Goal: Transaction & Acquisition: Purchase product/service

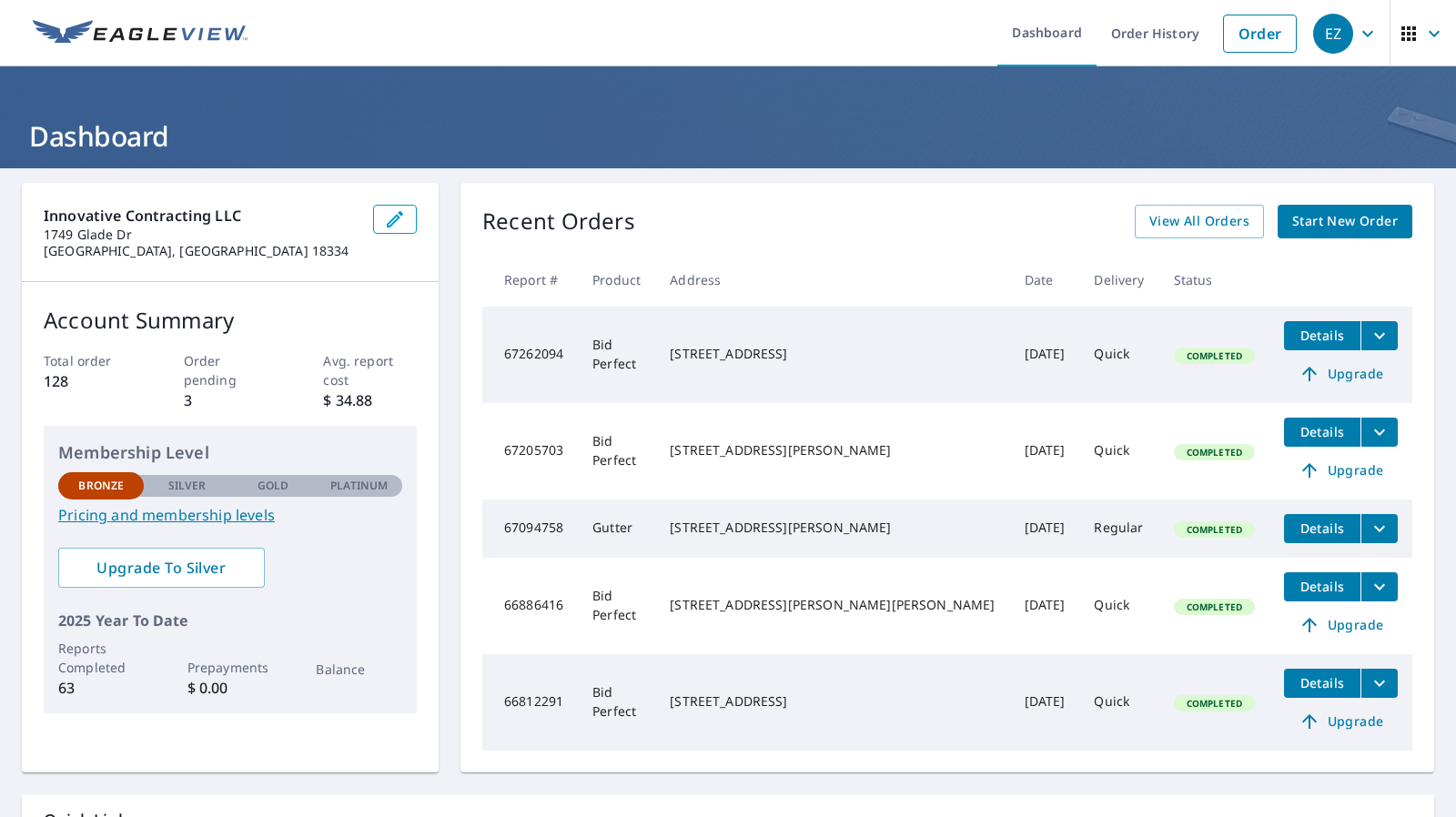
click at [217, 354] on p "Order pending" at bounding box center [229, 370] width 93 height 38
click at [189, 389] on p "3" at bounding box center [229, 400] width 93 height 22
click at [1183, 225] on span "View All Orders" at bounding box center [1200, 222] width 100 height 22
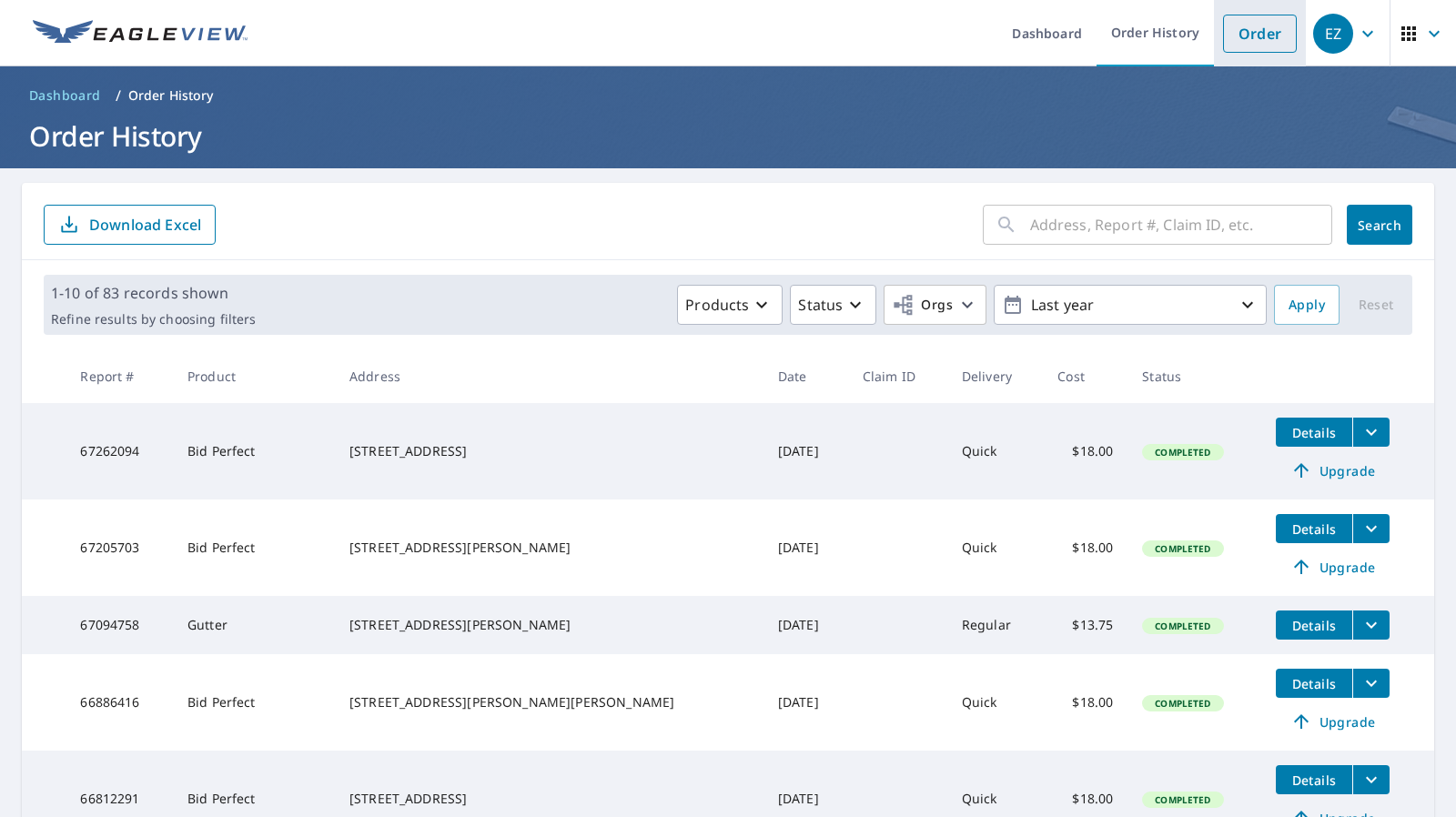
click at [1253, 40] on link "Order" at bounding box center [1259, 34] width 74 height 38
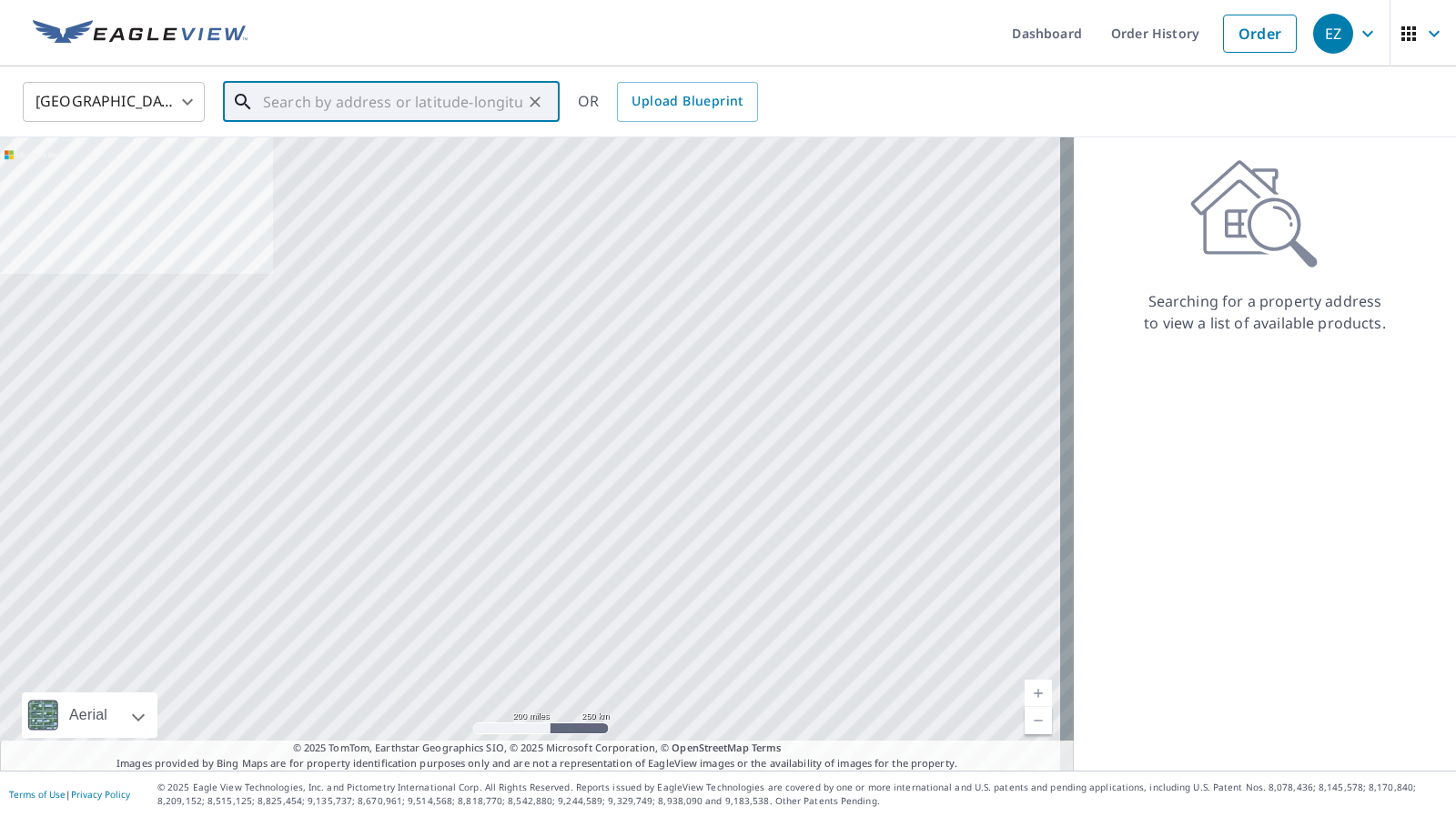
click at [397, 97] on input "text" at bounding box center [392, 102] width 259 height 51
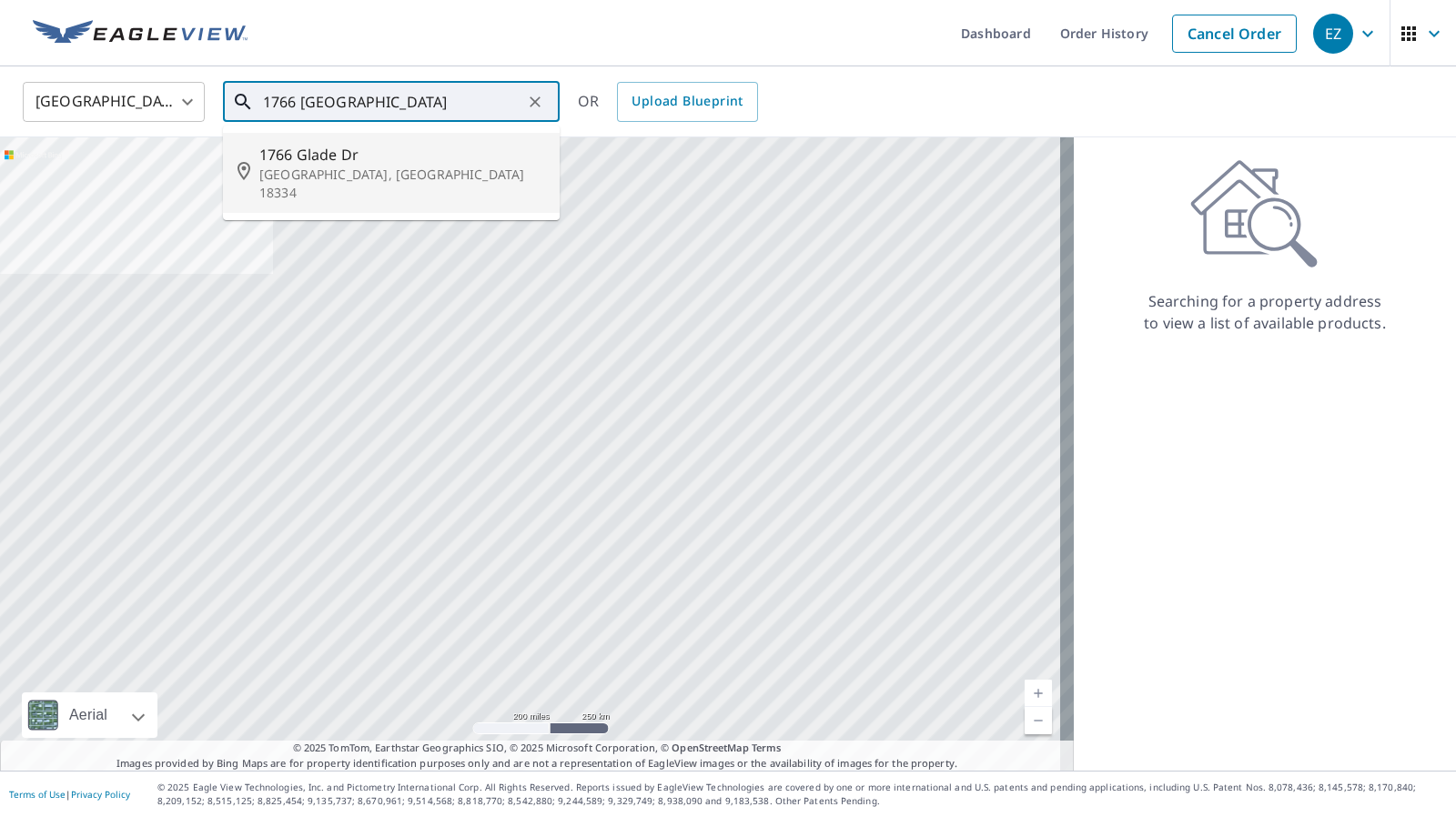
click at [313, 155] on span "1766 Glade Dr" at bounding box center [401, 154] width 285 height 22
type input "[STREET_ADDRESS][PERSON_NAME]"
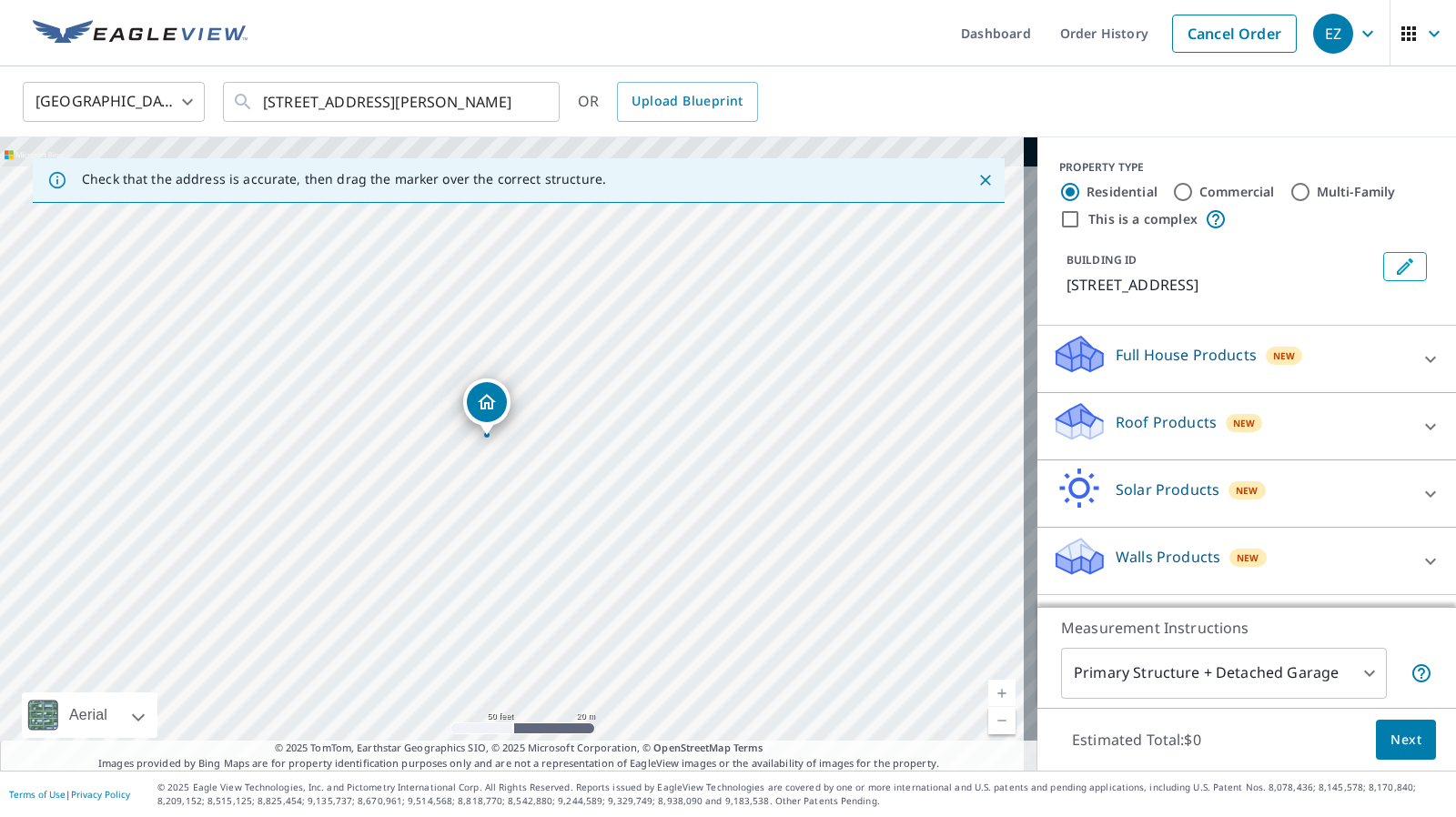
drag, startPoint x: 508, startPoint y: 572, endPoint x: 528, endPoint y: 598, distance: 32.8
click at [528, 598] on div "[STREET_ADDRESS][PERSON_NAME]" at bounding box center [518, 454] width 1038 height 634
click at [1178, 431] on p "Roof Products" at bounding box center [1167, 422] width 101 height 22
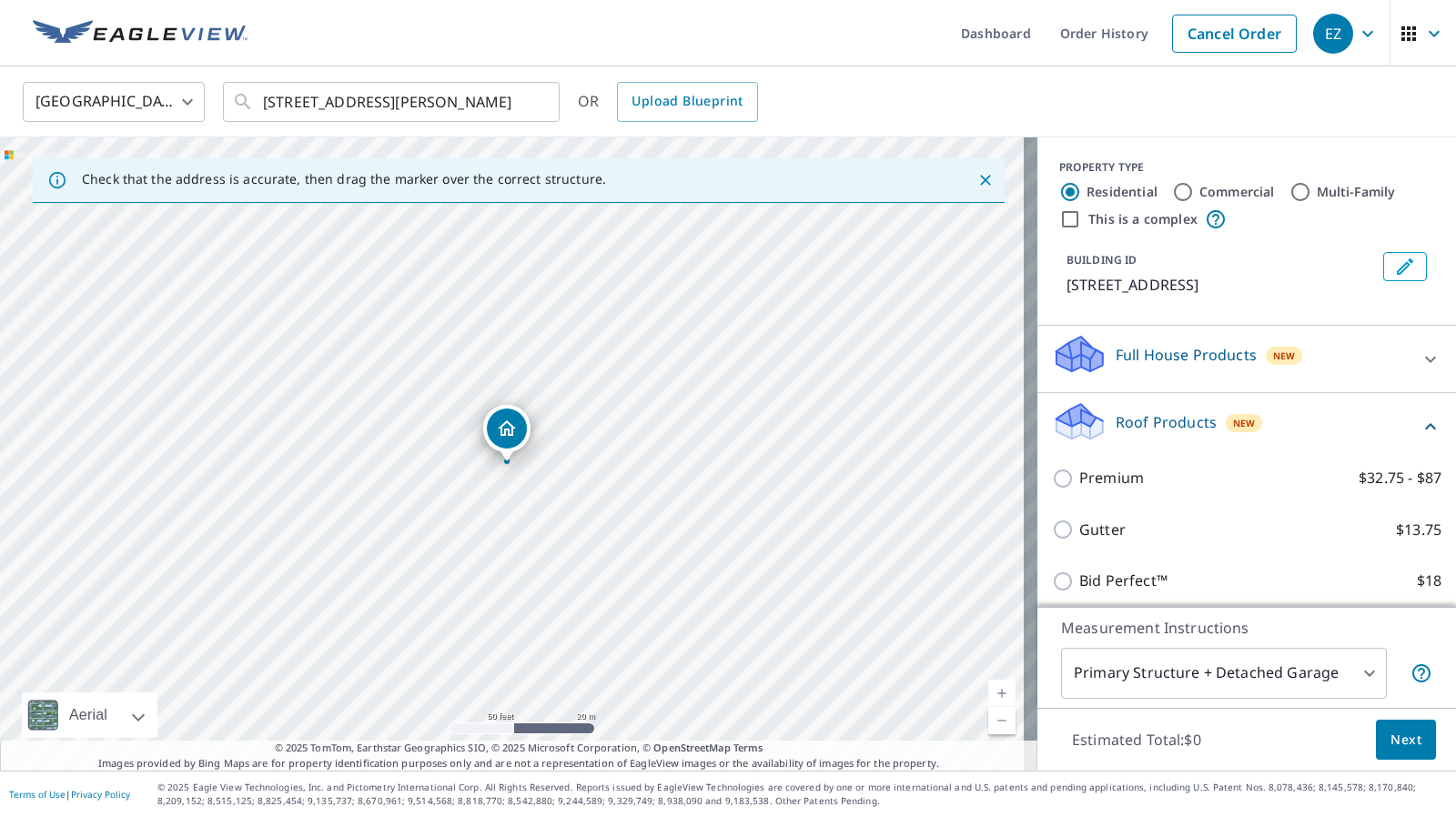
scroll to position [142, 0]
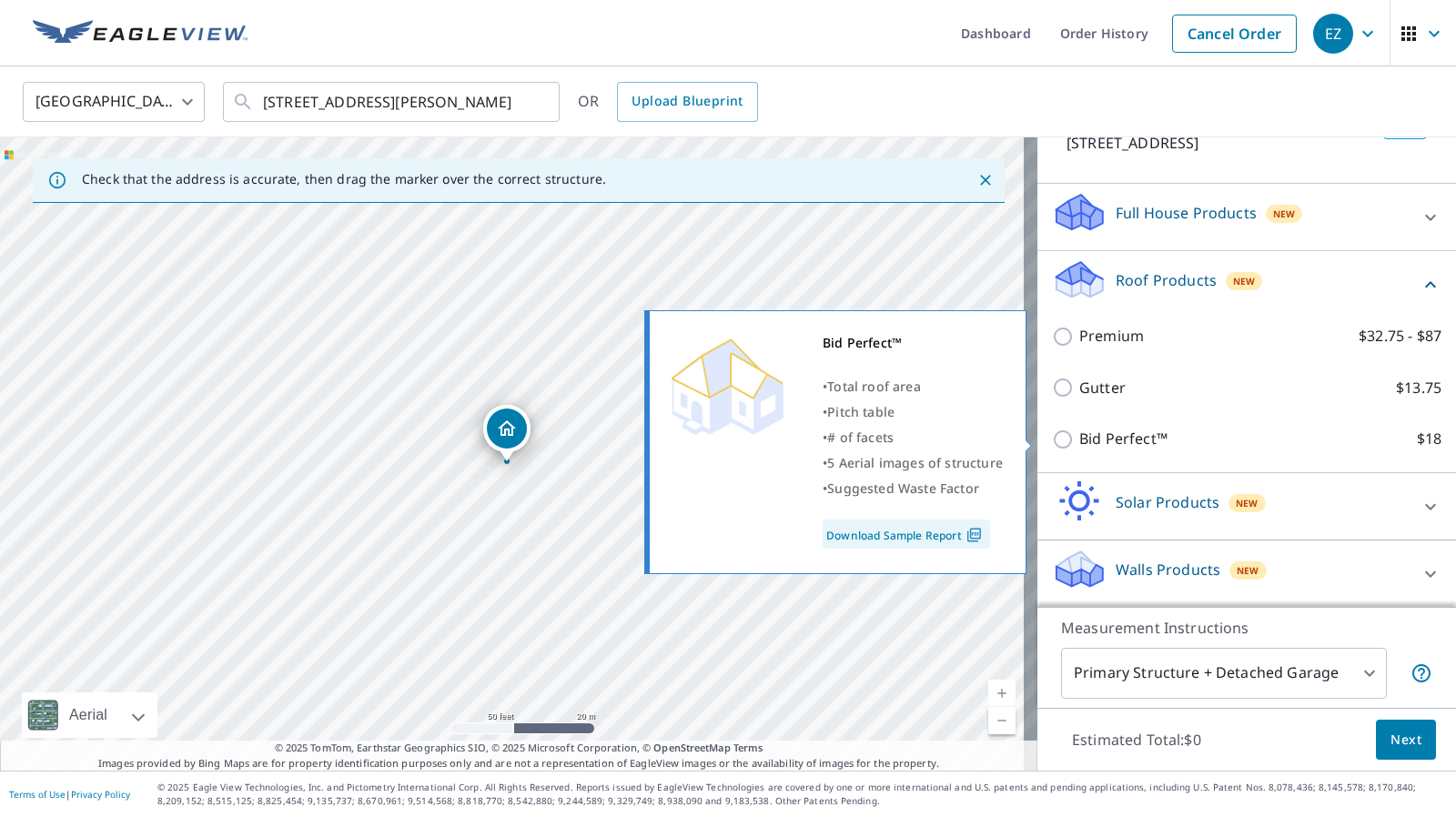
click at [1135, 433] on p "Bid Perfect™" at bounding box center [1124, 439] width 88 height 22
click at [1080, 433] on input "Bid Perfect™ $18" at bounding box center [1065, 439] width 27 height 22
checkbox input "true"
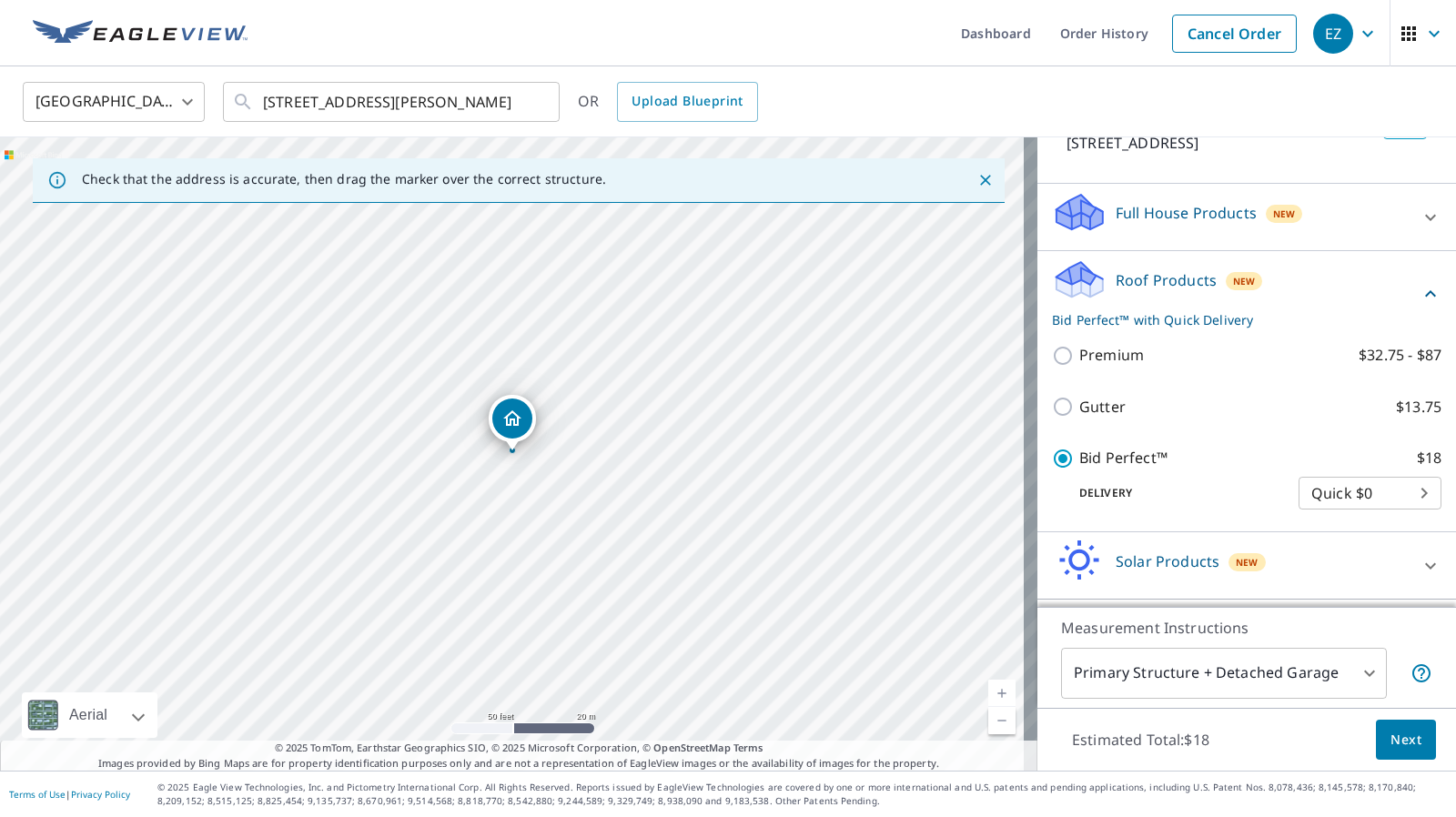
click at [1402, 752] on button "Next" at bounding box center [1406, 740] width 60 height 41
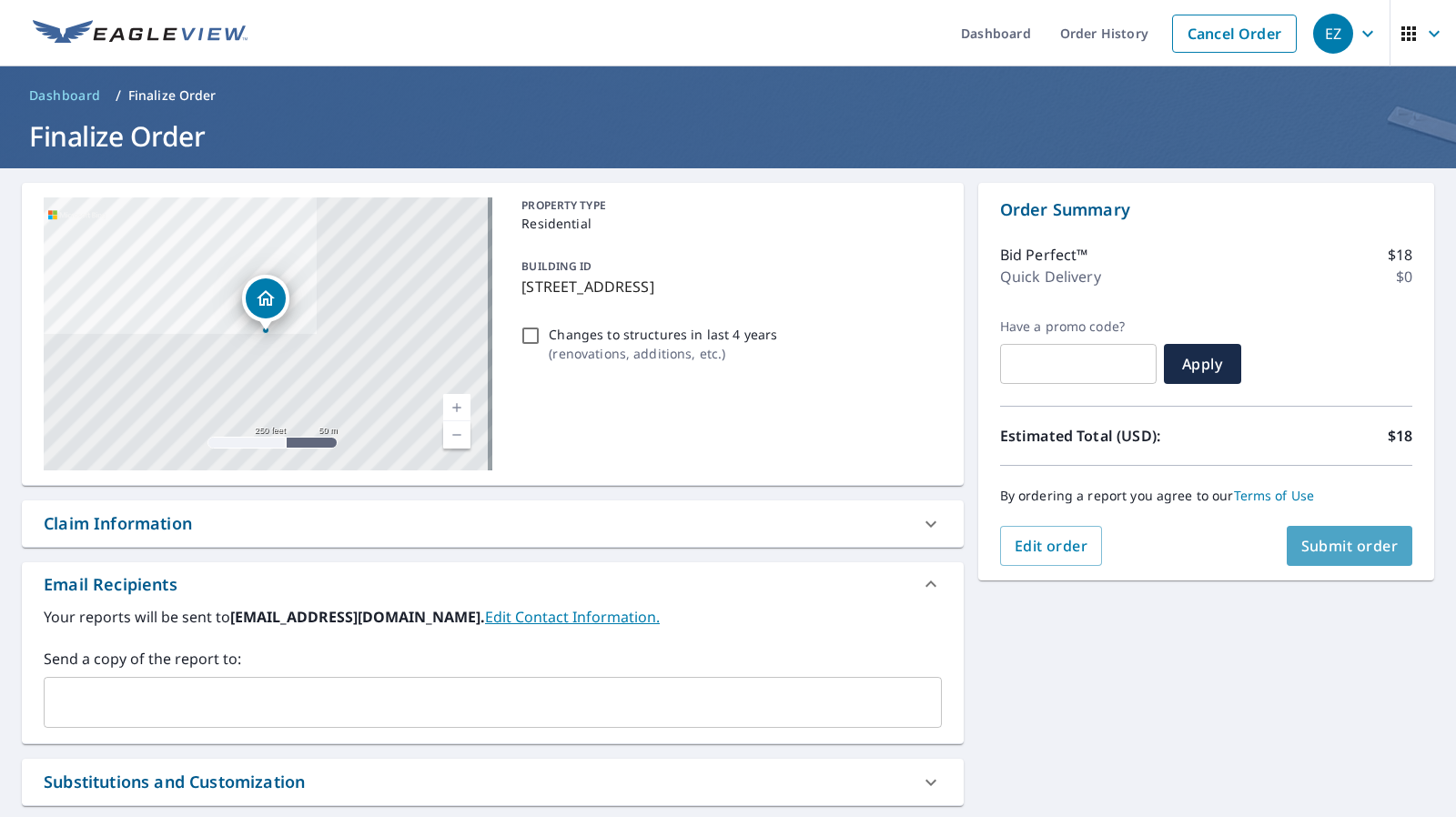
click at [1334, 558] on button "Submit order" at bounding box center [1349, 546] width 126 height 40
